Goal: Check status: Check status

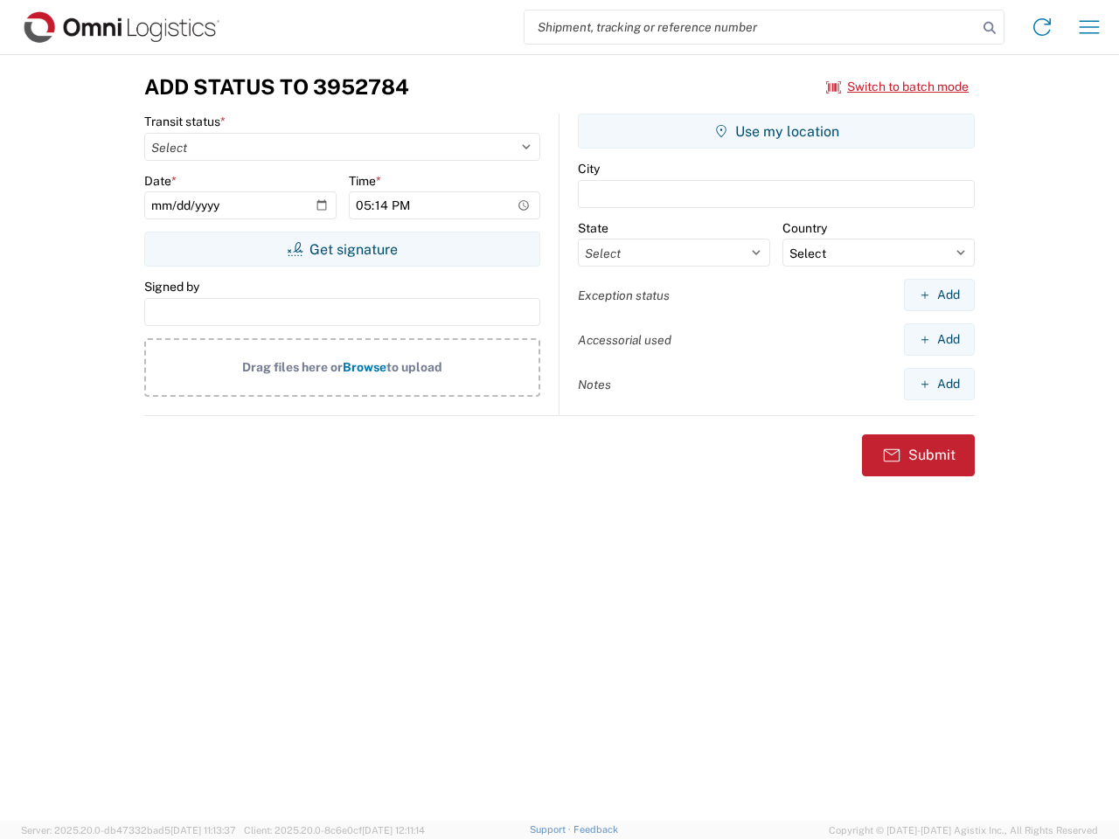
click at [751, 27] on input "search" at bounding box center [751, 26] width 453 height 33
click at [990, 28] on icon at bounding box center [989, 28] width 24 height 24
click at [1042, 27] on icon at bounding box center [1042, 27] width 28 height 28
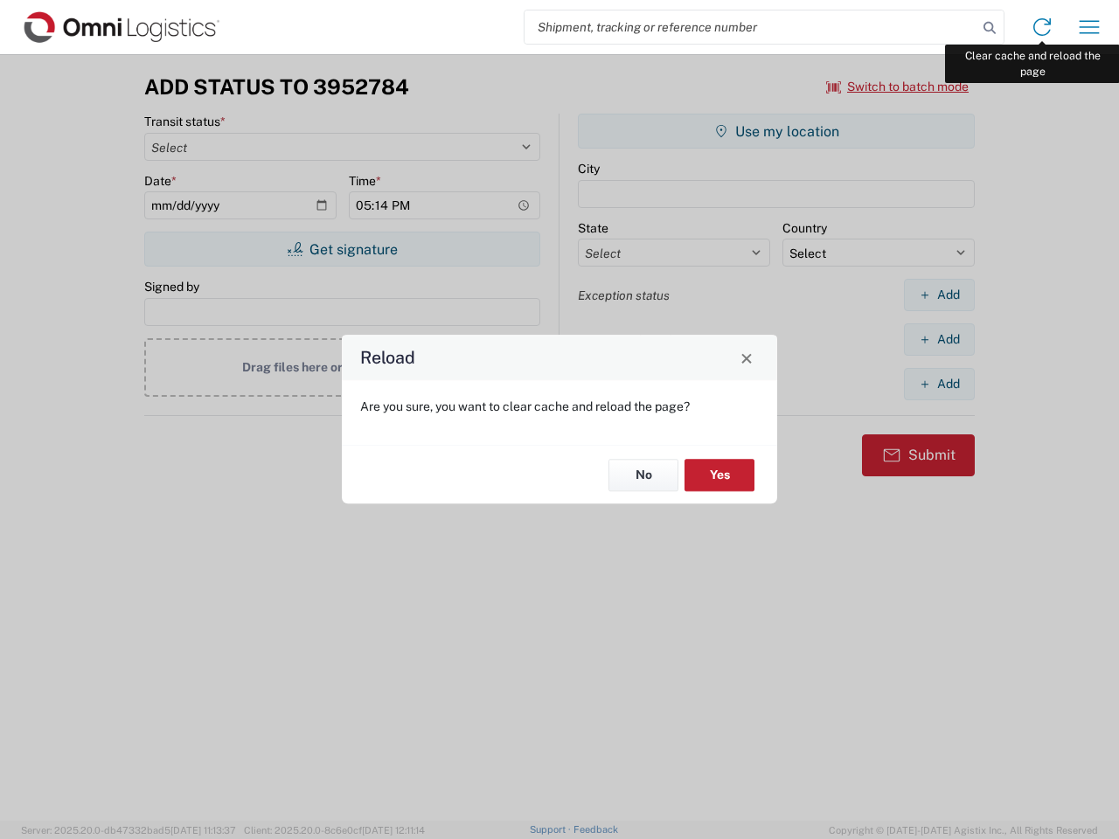
click at [1089, 27] on div "Reload Are you sure, you want to clear cache and reload the page? No Yes" at bounding box center [559, 419] width 1119 height 839
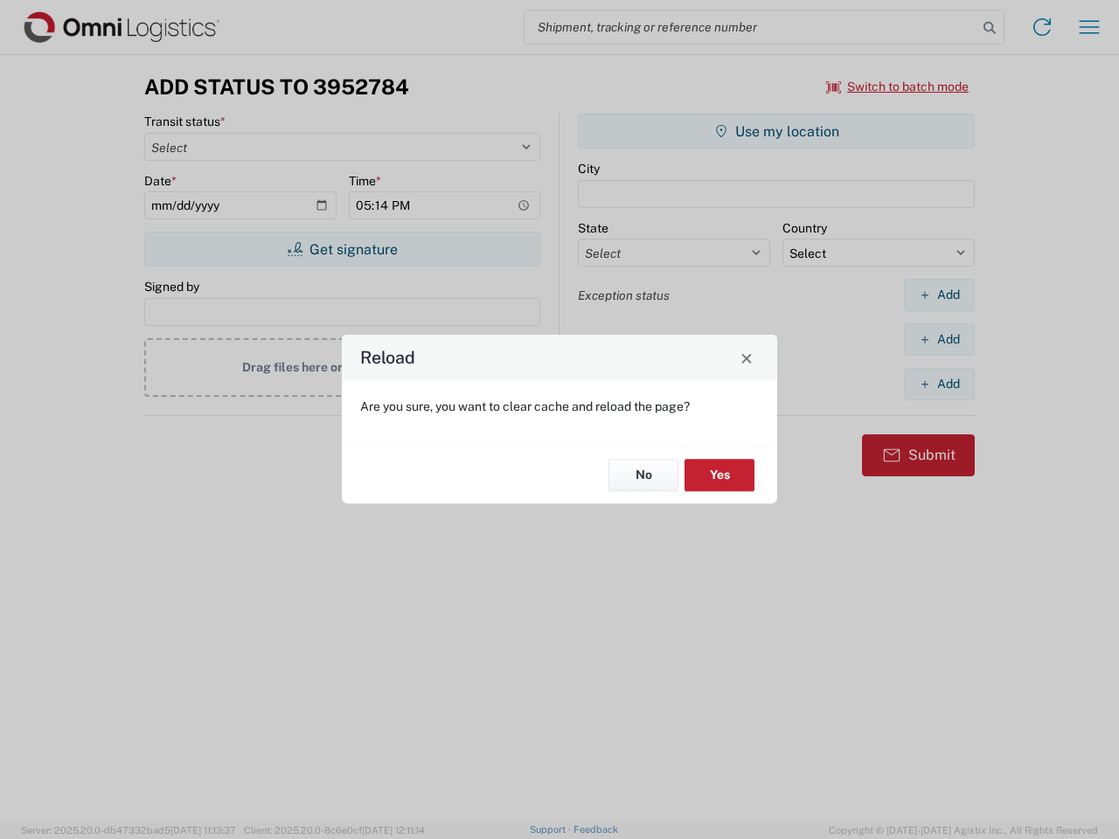
click at [898, 87] on div "Reload Are you sure, you want to clear cache and reload the page? No Yes" at bounding box center [559, 419] width 1119 height 839
click at [342, 249] on div "Reload Are you sure, you want to clear cache and reload the page? No Yes" at bounding box center [559, 419] width 1119 height 839
click at [776, 131] on div "Reload Are you sure, you want to clear cache and reload the page? No Yes" at bounding box center [559, 419] width 1119 height 839
click at [939, 295] on div "Reload Are you sure, you want to clear cache and reload the page? No Yes" at bounding box center [559, 419] width 1119 height 839
click at [939, 339] on div "Reload Are you sure, you want to clear cache and reload the page? No Yes" at bounding box center [559, 419] width 1119 height 839
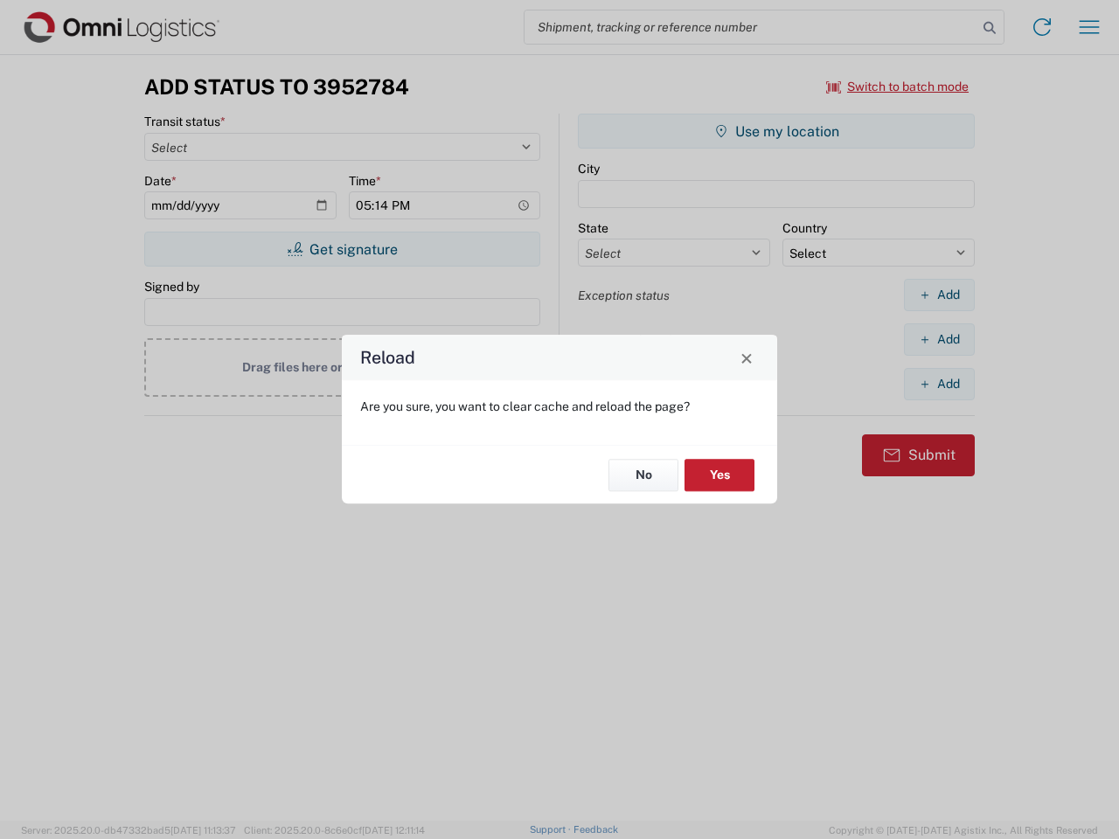
click at [939, 384] on div "Reload Are you sure, you want to clear cache and reload the page? No Yes" at bounding box center [559, 419] width 1119 height 839
